Goal: Task Accomplishment & Management: Manage account settings

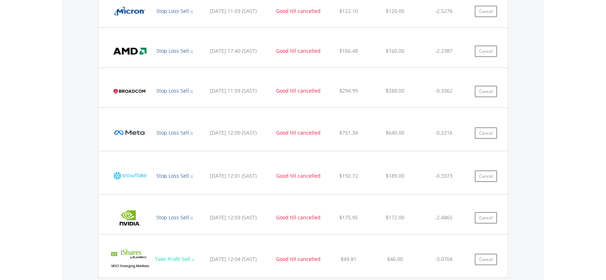
scroll to position [622, 0]
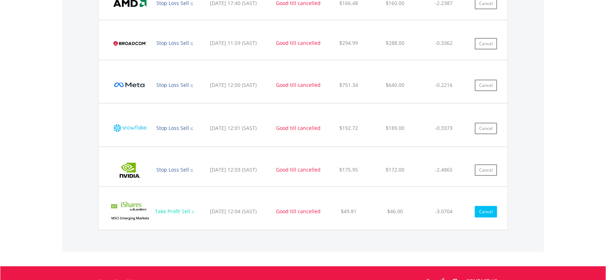
click at [485, 212] on button "Cancel" at bounding box center [486, 212] width 22 height 12
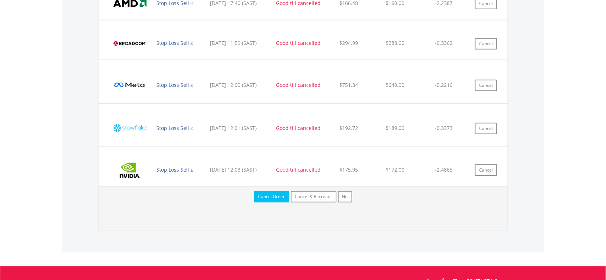
click at [274, 197] on button "Cancel Order" at bounding box center [271, 197] width 35 height 12
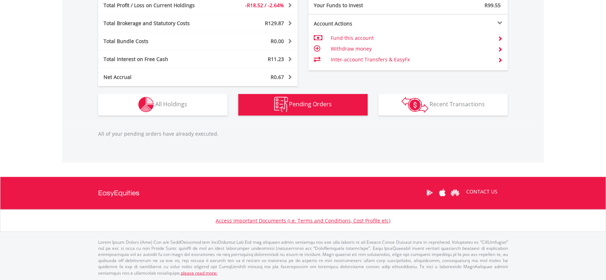
scroll to position [69, 136]
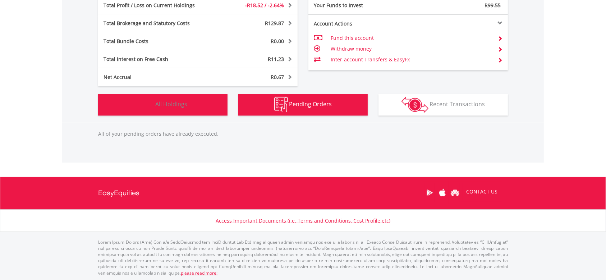
click at [178, 102] on span "All Holdings" at bounding box center [171, 104] width 32 height 8
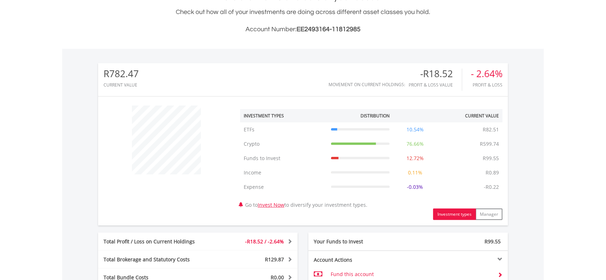
scroll to position [0, 0]
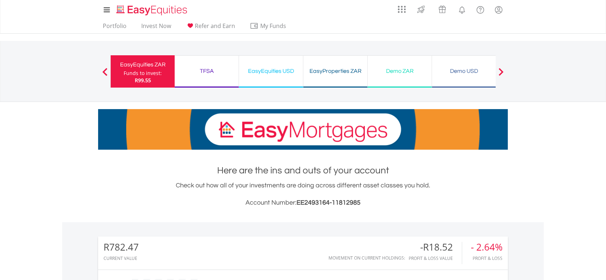
click at [277, 74] on div "EasyEquities USD" at bounding box center [270, 71] width 55 height 10
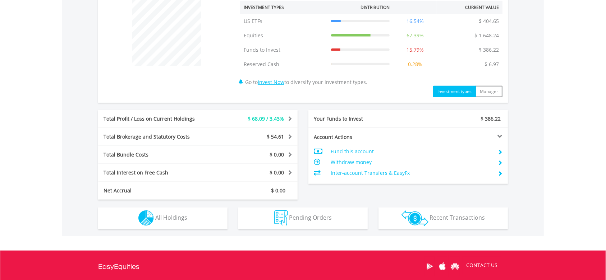
scroll to position [288, 0]
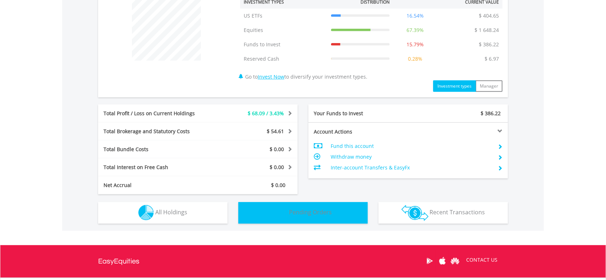
click at [301, 220] on button "Pending Orders Pending Orders" at bounding box center [302, 213] width 129 height 22
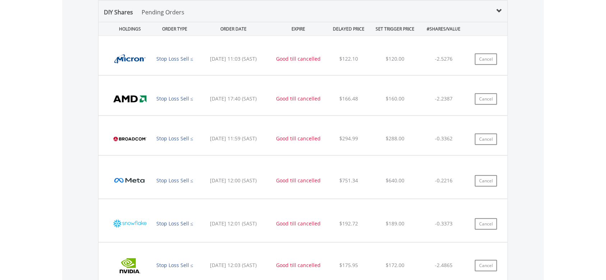
scroll to position [622, 0]
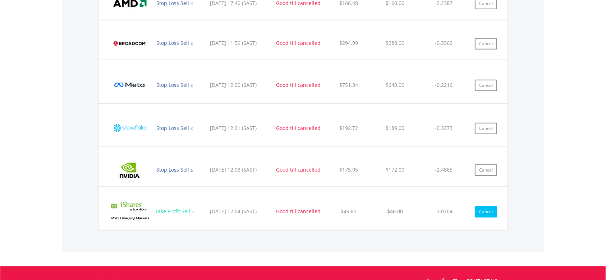
click at [482, 211] on button "Cancel" at bounding box center [486, 212] width 22 height 12
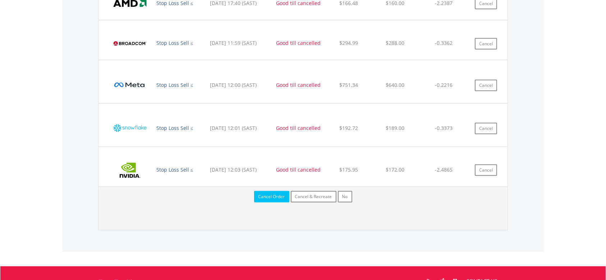
click at [277, 196] on button "Cancel Order" at bounding box center [271, 197] width 35 height 12
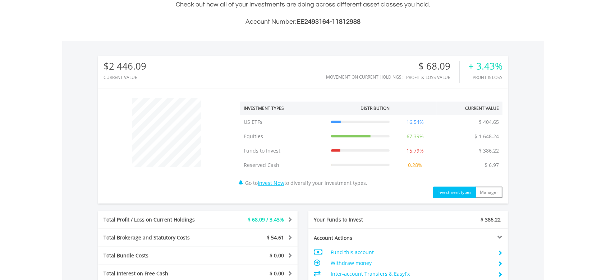
scroll to position [142, 0]
